Goal: Use online tool/utility: Utilize a website feature to perform a specific function

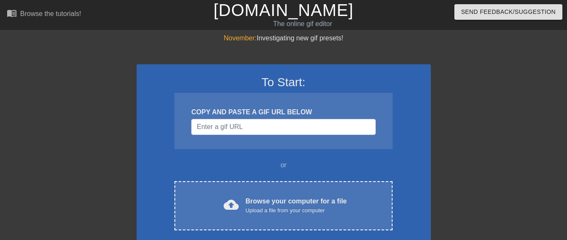
click at [231, 207] on span "cloud_upload" at bounding box center [230, 204] width 15 height 15
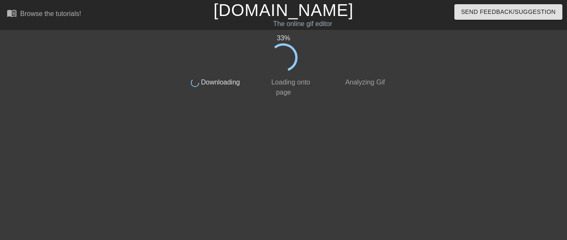
click at [256, 129] on div "33 % done Downloading done Loading onto page done Analyzing Gif" at bounding box center [283, 159] width 211 height 252
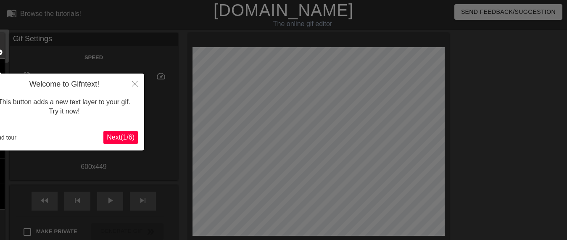
scroll to position [21, 0]
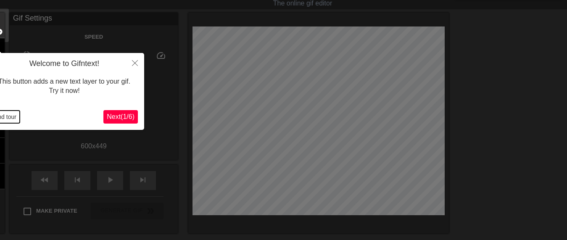
click at [10, 116] on button "End tour" at bounding box center [5, 116] width 29 height 13
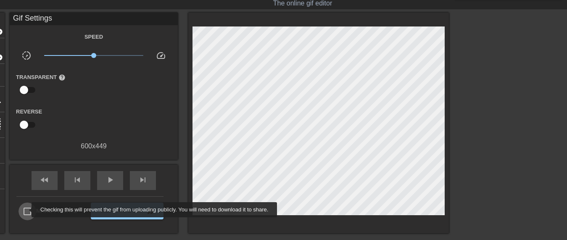
click at [26, 210] on input "Make Private" at bounding box center [27, 211] width 18 height 18
checkbox input "true"
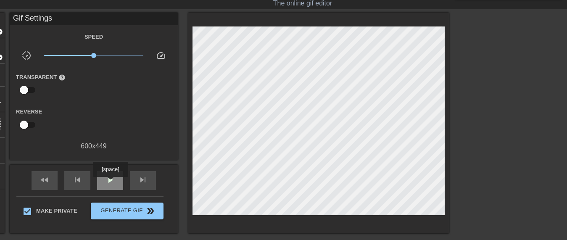
click at [110, 183] on span "play_arrow" at bounding box center [110, 180] width 10 height 10
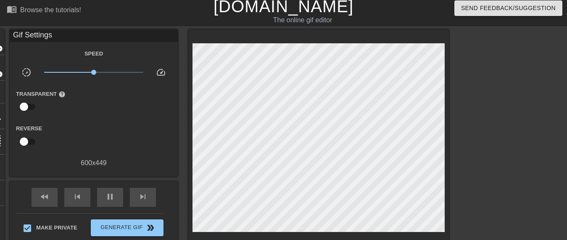
scroll to position [0, 0]
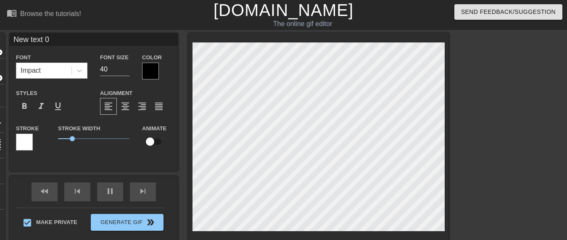
click at [53, 39] on input "New text 0" at bounding box center [94, 39] width 168 height 13
click at [52, 39] on input "New text 0" at bounding box center [94, 39] width 168 height 13
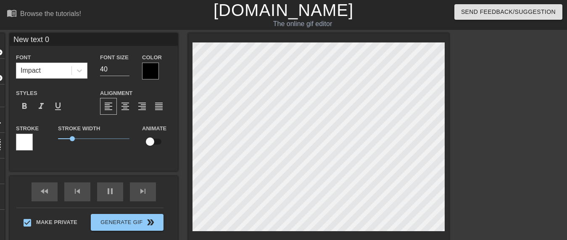
click at [52, 39] on input "New text 0" at bounding box center [94, 39] width 168 height 13
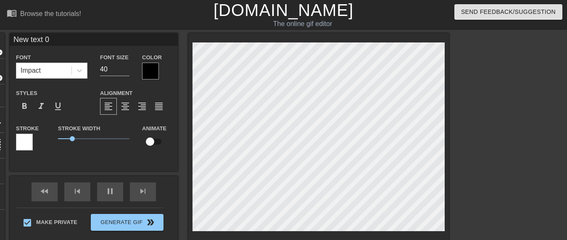
click at [52, 39] on input "New text 0" at bounding box center [94, 39] width 168 height 13
type input "[PERSON_NAME]"
click at [146, 68] on div at bounding box center [150, 71] width 17 height 17
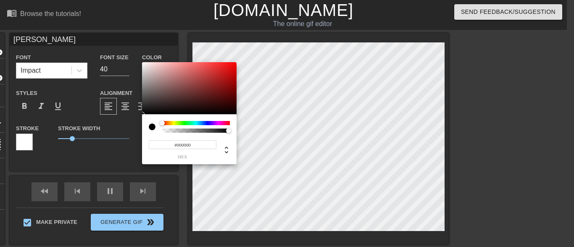
click at [184, 123] on div at bounding box center [196, 123] width 68 height 4
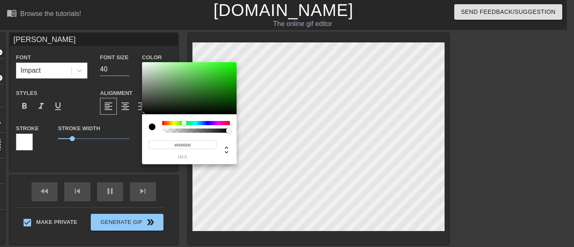
type input "#1FD813"
click at [228, 70] on div at bounding box center [189, 88] width 94 height 52
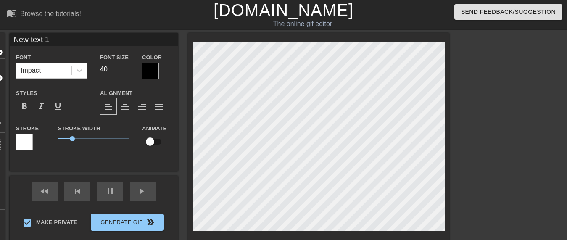
click at [52, 38] on input "New text 1" at bounding box center [94, 39] width 168 height 13
click at [51, 40] on input "New text 1" at bounding box center [94, 39] width 168 height 13
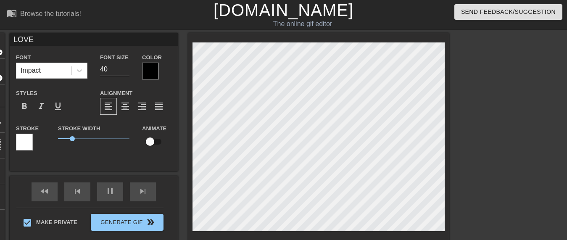
type input "LOVE"
click at [148, 72] on div at bounding box center [150, 71] width 17 height 17
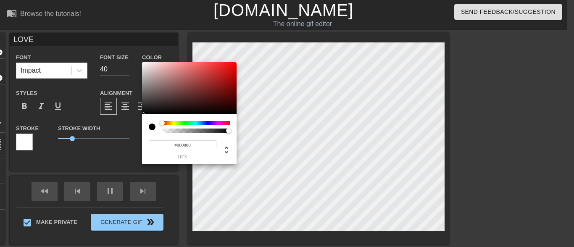
click at [204, 123] on div at bounding box center [196, 123] width 68 height 4
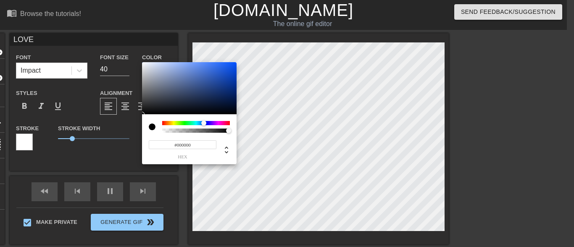
type input "#1953D6"
click at [226, 71] on div at bounding box center [189, 88] width 94 height 52
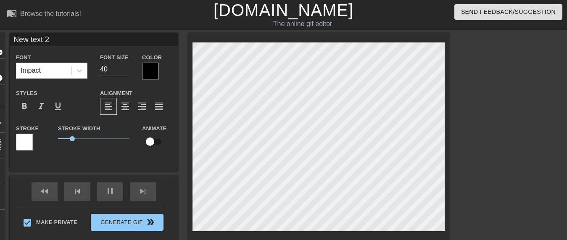
click at [55, 39] on input "New text 2" at bounding box center [94, 39] width 168 height 13
type input "U"
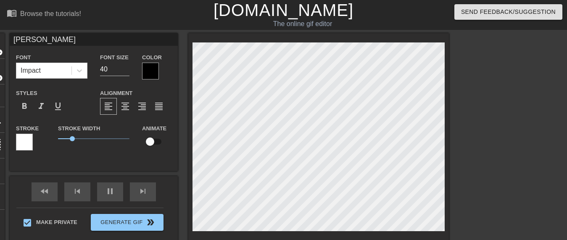
type input "[PERSON_NAME]"
click at [147, 71] on div at bounding box center [150, 71] width 17 height 17
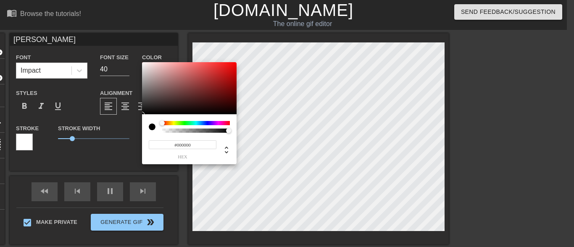
click at [227, 122] on div at bounding box center [196, 123] width 68 height 4
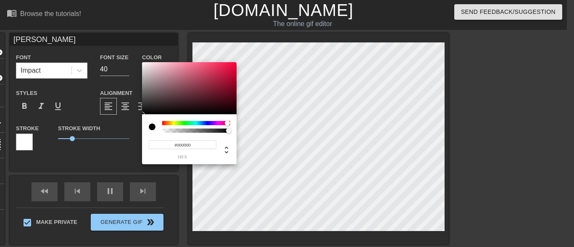
type input "#D4103C"
click at [229, 71] on div at bounding box center [189, 88] width 94 height 52
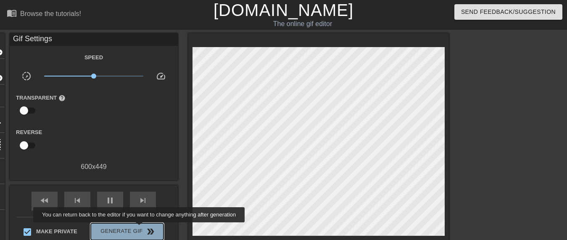
click at [140, 228] on span "Generate Gif double_arrow" at bounding box center [127, 231] width 66 height 10
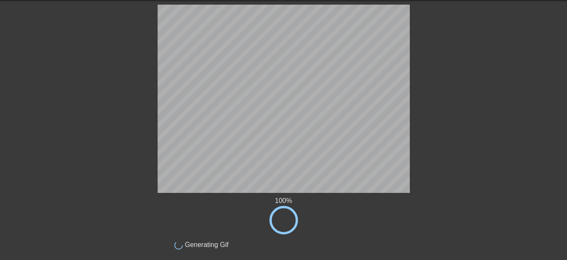
scroll to position [49, 0]
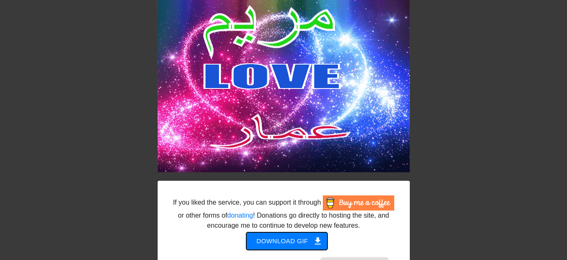
click at [304, 239] on span "Download gif get_app" at bounding box center [286, 241] width 61 height 11
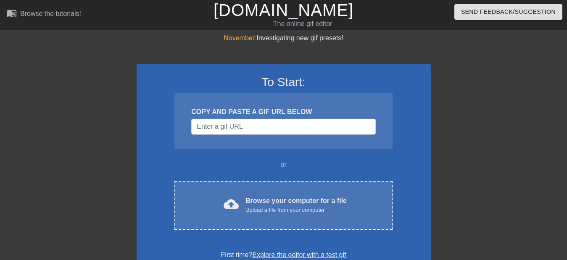
scroll to position [49, 0]
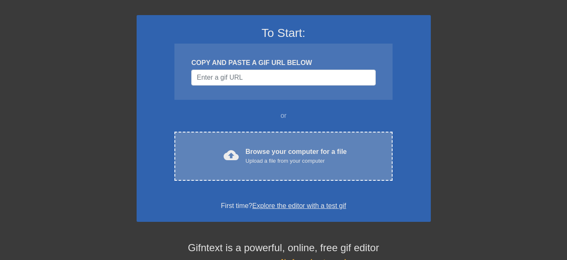
click at [247, 160] on div "Upload a file from your computer" at bounding box center [295, 161] width 101 height 8
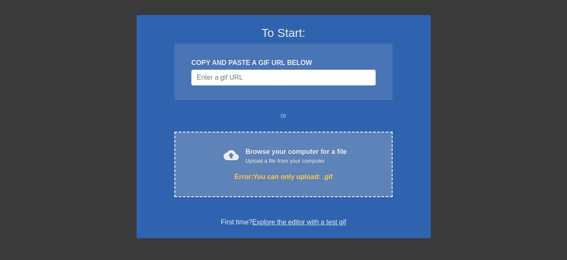
click at [275, 168] on div "cloud_upload Browse your computer for a file Upload a file from your computer E…" at bounding box center [283, 165] width 218 height 66
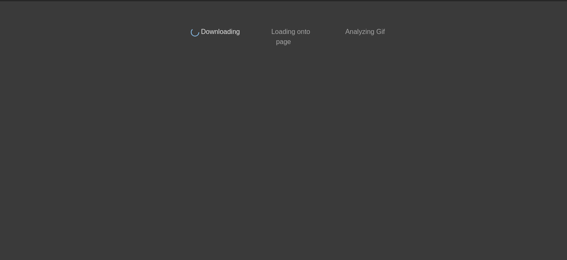
scroll to position [29, 0]
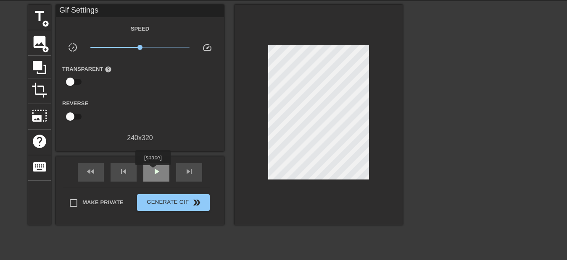
click at [152, 171] on span "play_arrow" at bounding box center [156, 172] width 10 height 10
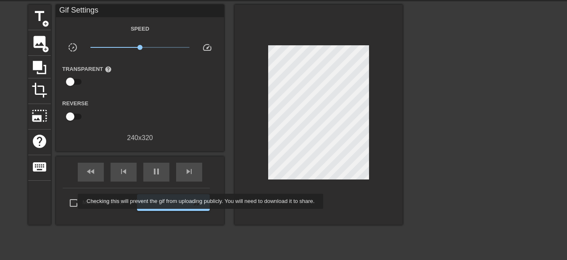
click at [72, 202] on input "Make Private" at bounding box center [74, 203] width 18 height 18
checkbox input "true"
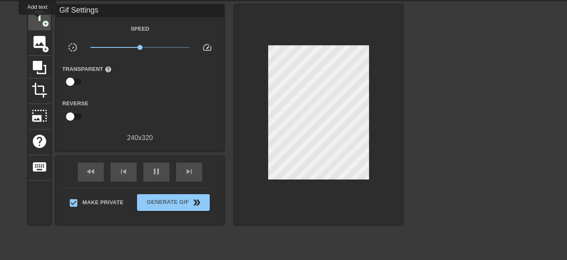
click at [37, 21] on span "title" at bounding box center [39, 16] width 16 height 16
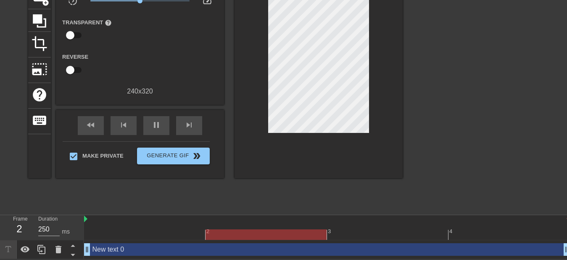
scroll to position [76, 0]
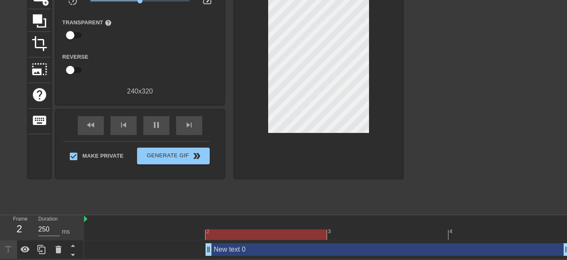
drag, startPoint x: 88, startPoint y: 250, endPoint x: 180, endPoint y: 253, distance: 92.0
click at [180, 253] on div "New text 0 drag_handle drag_handle" at bounding box center [327, 250] width 486 height 13
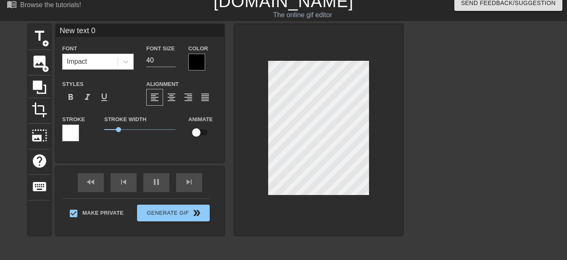
scroll to position [1, 1]
click at [123, 31] on input "New text 0" at bounding box center [140, 30] width 168 height 13
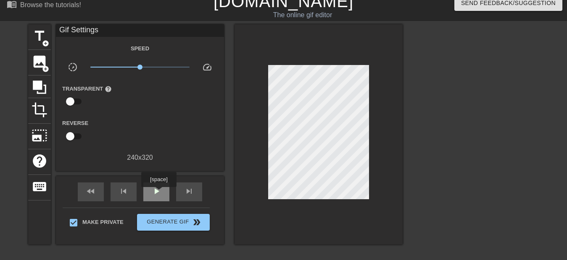
click at [158, 193] on span "play_arrow" at bounding box center [156, 191] width 10 height 10
click at [125, 29] on div "Gif Settings" at bounding box center [140, 30] width 168 height 13
click at [34, 33] on span "title" at bounding box center [39, 36] width 16 height 16
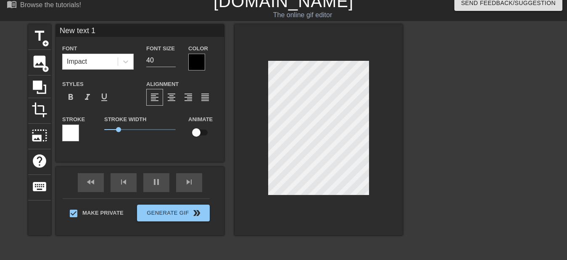
click at [97, 30] on input "New text 1" at bounding box center [140, 30] width 168 height 13
type input "[PERSON_NAME]"
click at [333, 58] on div at bounding box center [318, 129] width 168 height 211
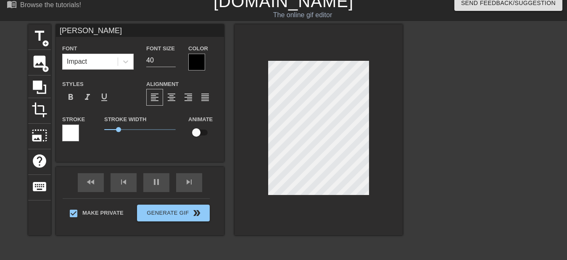
click at [197, 61] on div at bounding box center [196, 62] width 17 height 17
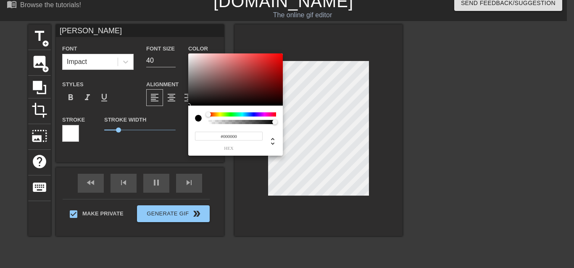
click at [242, 113] on div at bounding box center [242, 114] width 68 height 4
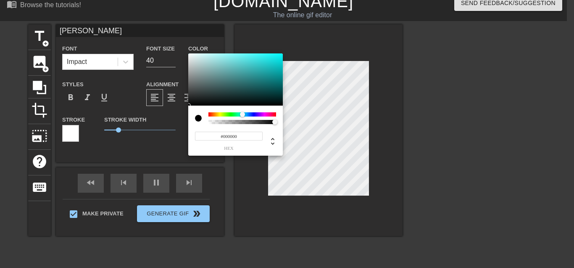
type input "#1AC0C3"
click at [270, 66] on div at bounding box center [235, 79] width 94 height 52
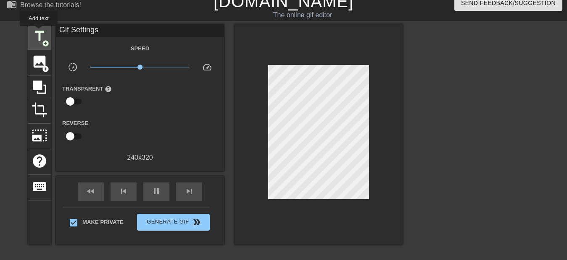
click at [39, 32] on span "title" at bounding box center [39, 36] width 16 height 16
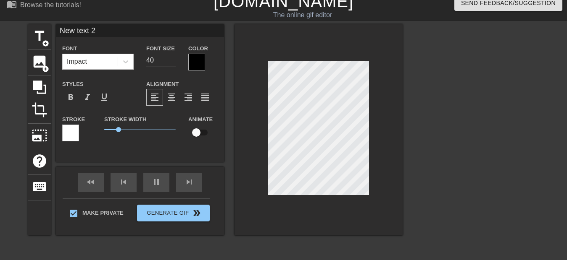
click at [103, 30] on input "New text 2" at bounding box center [140, 30] width 168 height 13
type input "[PERSON_NAME]"
click at [377, 125] on div at bounding box center [318, 129] width 168 height 211
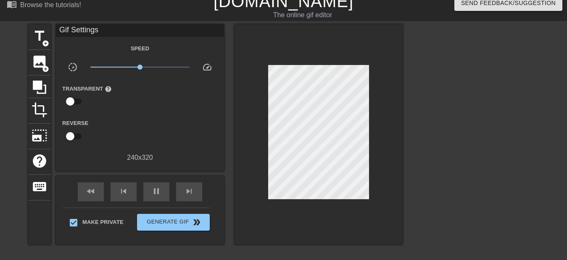
scroll to position [1, 1]
click at [38, 31] on span "title" at bounding box center [39, 36] width 16 height 16
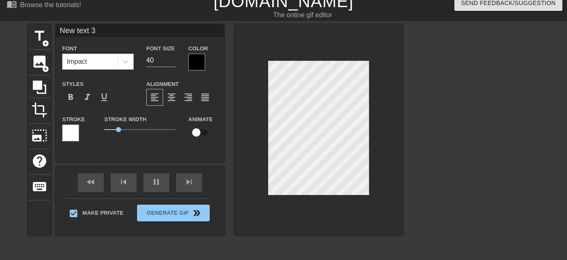
click at [100, 31] on input "New text 3" at bounding box center [140, 30] width 168 height 13
type input "[PERSON_NAME]"
click at [192, 59] on div at bounding box center [196, 62] width 17 height 17
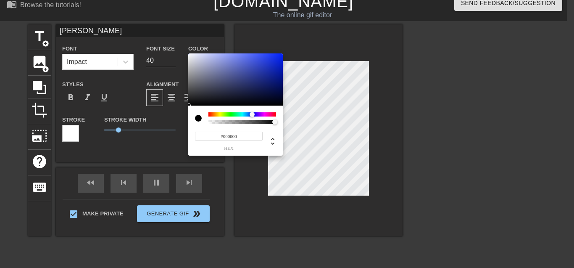
click at [252, 113] on div at bounding box center [242, 114] width 68 height 4
type input "#132CDE"
click at [275, 60] on div at bounding box center [235, 79] width 94 height 52
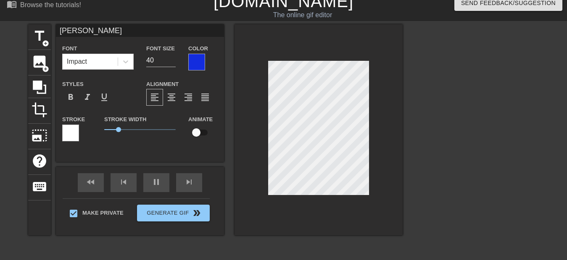
type input "[PERSON_NAME]"
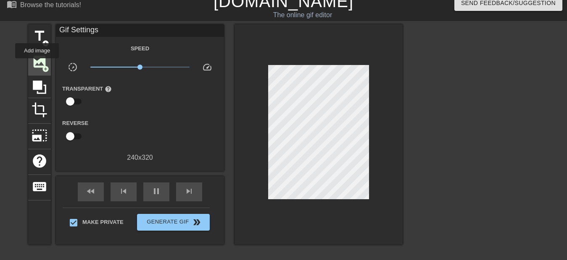
click at [37, 64] on span "image" at bounding box center [39, 62] width 16 height 16
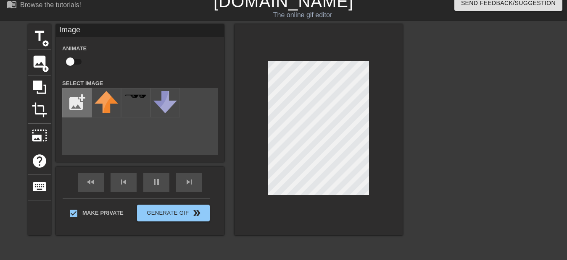
click at [79, 107] on input "file" at bounding box center [77, 103] width 29 height 29
type input "C:\fakepath\user92032_2e6b65f0f6e6.jpeg"
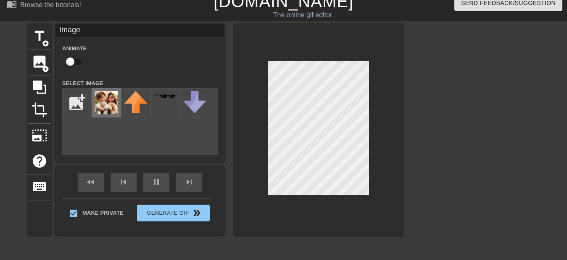
click at [105, 105] on img at bounding box center [106, 103] width 24 height 24
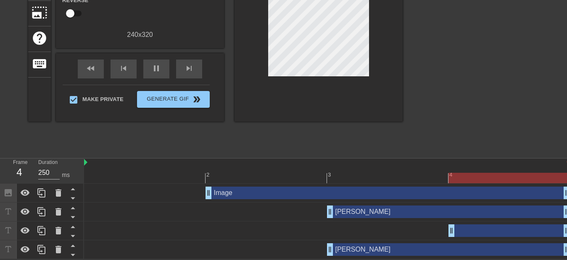
scroll to position [133, 0]
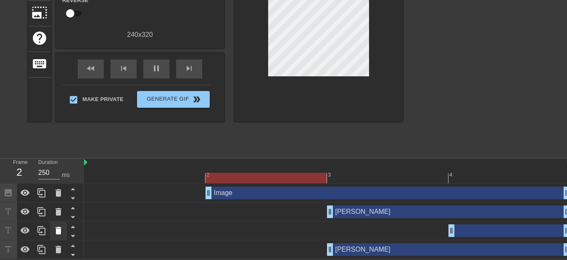
click at [54, 232] on icon at bounding box center [58, 231] width 10 height 10
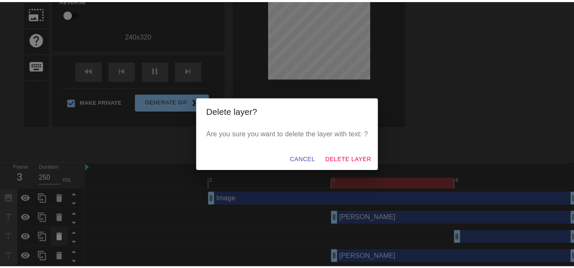
scroll to position [126, 0]
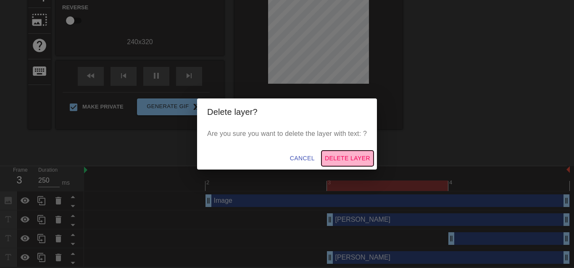
click at [339, 157] on span "Delete Layer" at bounding box center [347, 158] width 45 height 10
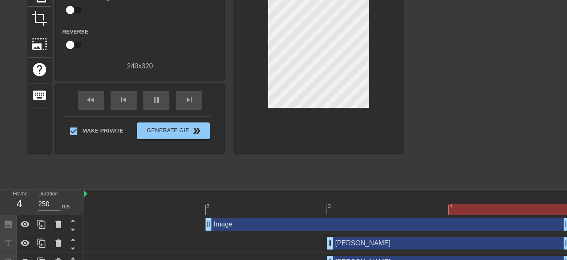
scroll to position [114, 0]
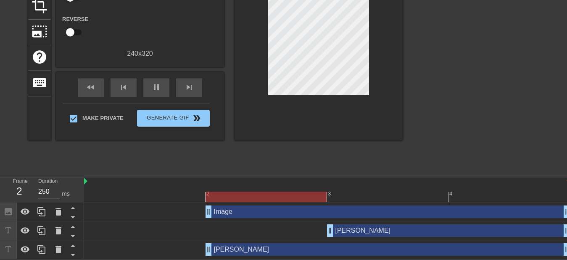
drag, startPoint x: 329, startPoint y: 250, endPoint x: 255, endPoint y: 243, distance: 74.3
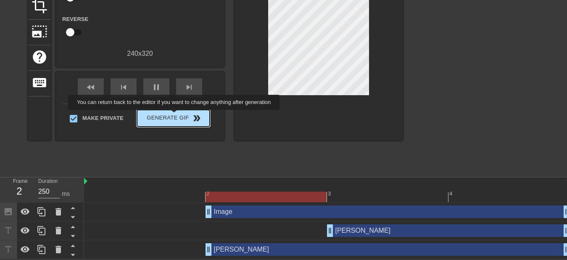
click at [175, 116] on span "Generate Gif double_arrow" at bounding box center [173, 118] width 66 height 10
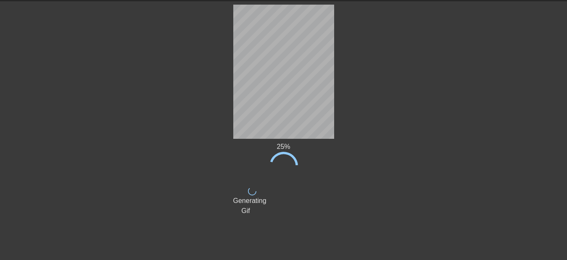
scroll to position [29, 0]
click at [190, 239] on div at bounding box center [160, 131] width 126 height 252
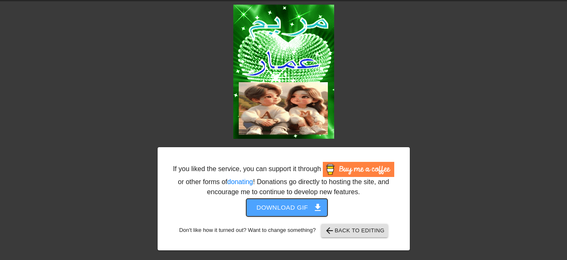
click at [278, 212] on span "Download gif get_app" at bounding box center [286, 207] width 61 height 11
